Goal: Check status: Check status

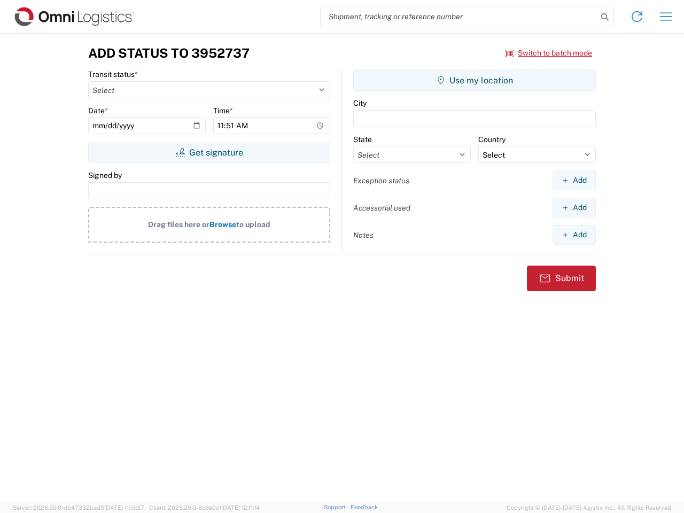
click at [459, 17] on input "search" at bounding box center [459, 16] width 277 height 20
click at [605, 17] on icon at bounding box center [605, 17] width 15 height 15
click at [637, 17] on icon at bounding box center [637, 16] width 17 height 17
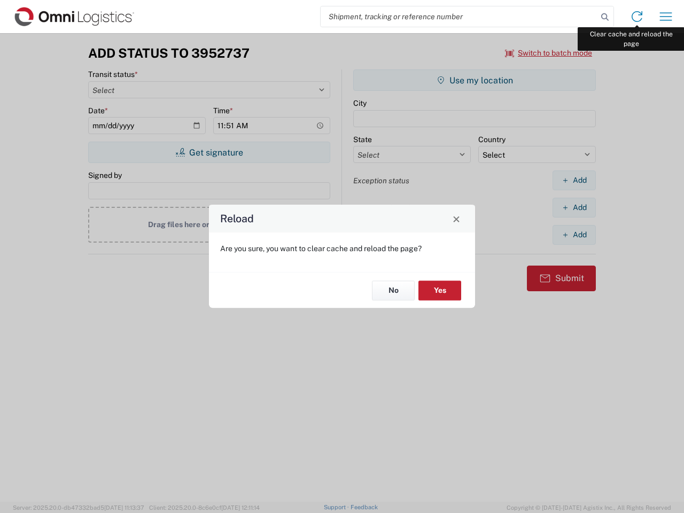
click at [666, 17] on div "Reload Are you sure, you want to clear cache and reload the page? No Yes" at bounding box center [342, 256] width 684 height 513
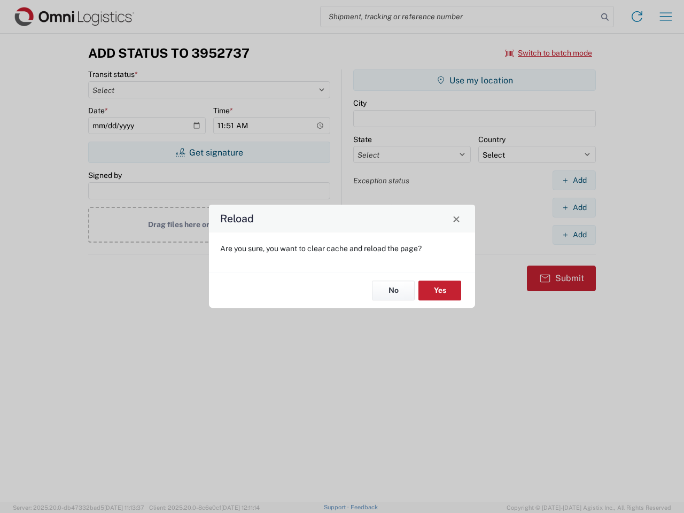
click at [549, 53] on div "Reload Are you sure, you want to clear cache and reload the page? No Yes" at bounding box center [342, 256] width 684 height 513
click at [209, 152] on div "Reload Are you sure, you want to clear cache and reload the page? No Yes" at bounding box center [342, 256] width 684 height 513
click at [475, 80] on div "Reload Are you sure, you want to clear cache and reload the page? No Yes" at bounding box center [342, 256] width 684 height 513
click at [574, 180] on div "Reload Are you sure, you want to clear cache and reload the page? No Yes" at bounding box center [342, 256] width 684 height 513
click at [574, 207] on div "Reload Are you sure, you want to clear cache and reload the page? No Yes" at bounding box center [342, 256] width 684 height 513
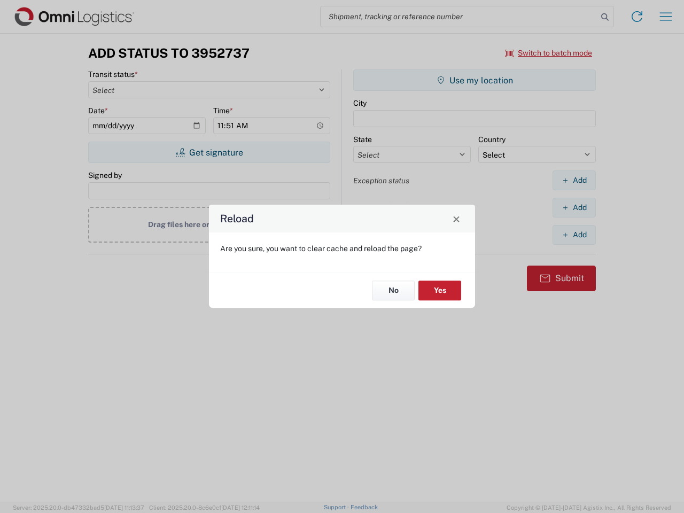
click at [574, 235] on div "Reload Are you sure, you want to clear cache and reload the page? No Yes" at bounding box center [342, 256] width 684 height 513
